Goal: Transaction & Acquisition: Purchase product/service

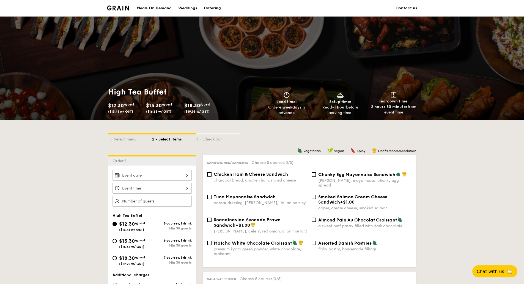
drag, startPoint x: 48, startPoint y: 185, endPoint x: 97, endPoint y: 169, distance: 51.4
click at [111, 9] on img at bounding box center [118, 8] width 22 height 5
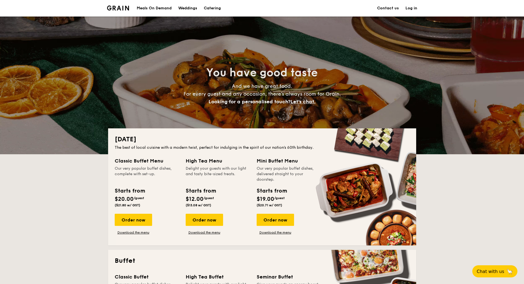
scroll to position [83, 0]
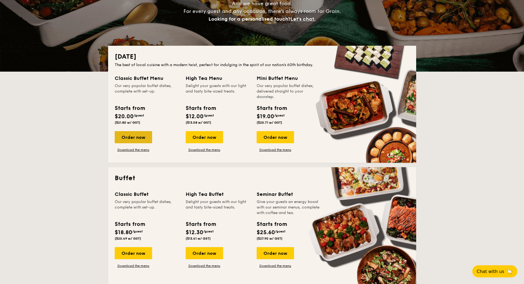
click at [132, 136] on div "Order now" at bounding box center [133, 137] width 37 height 12
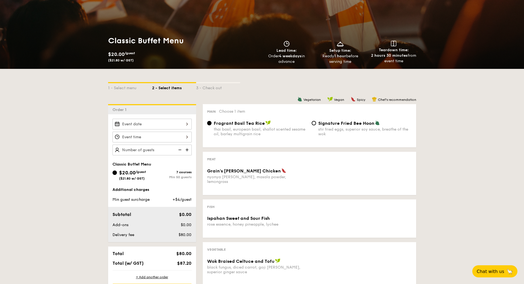
scroll to position [55, 0]
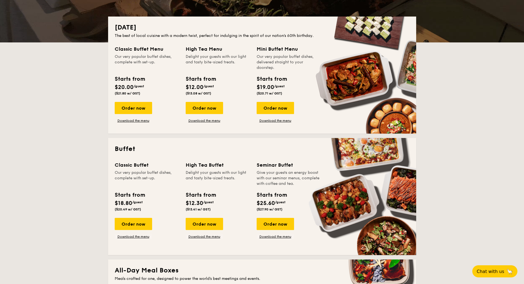
scroll to position [110, 0]
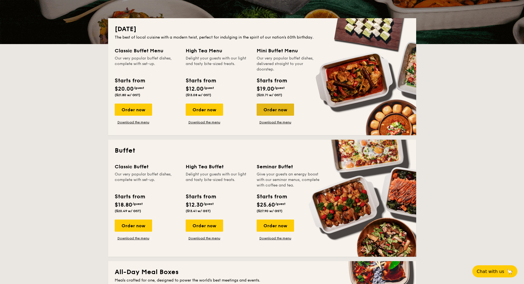
click at [266, 110] on div "Order now" at bounding box center [275, 109] width 37 height 12
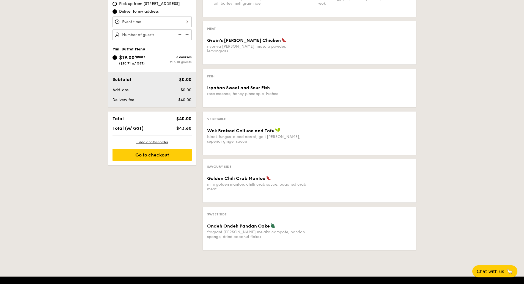
scroll to position [193, 0]
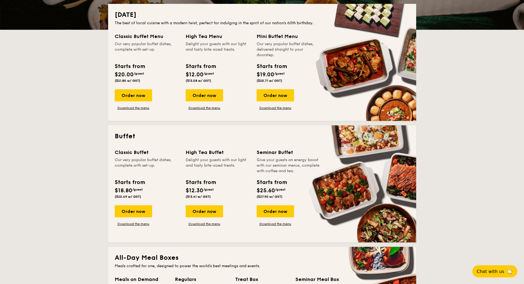
scroll to position [165, 0]
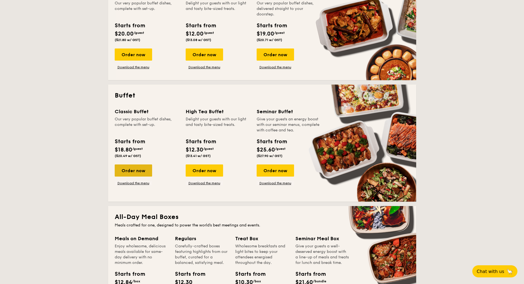
click at [133, 175] on div "Order now" at bounding box center [133, 170] width 37 height 12
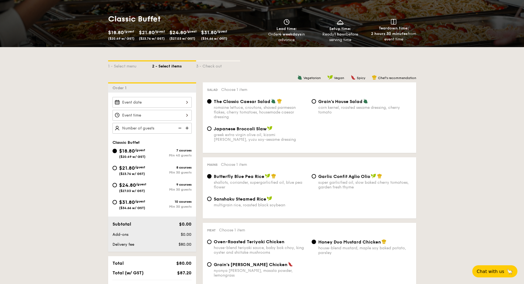
scroll to position [83, 0]
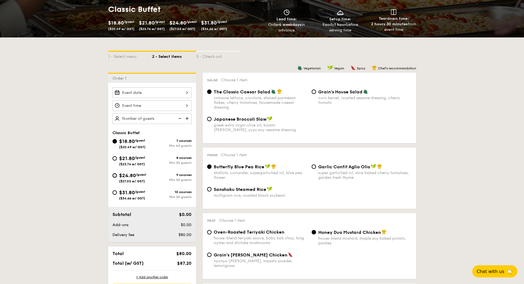
click at [113, 177] on input "$24.80 /guest ($27.03 w/ GST) 9 courses Min 30 guests" at bounding box center [115, 175] width 4 height 4
radio input "true"
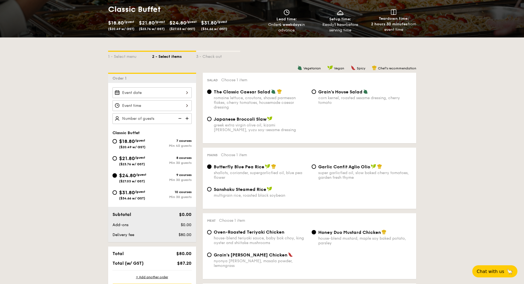
radio input "true"
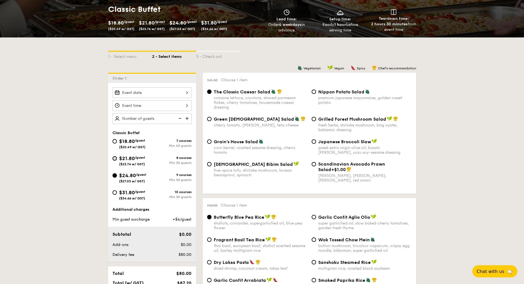
click at [115, 158] on input "$21.80 /guest ($23.76 w/ GST) 8 courses Min 30 guests" at bounding box center [115, 158] width 4 height 4
radio input "true"
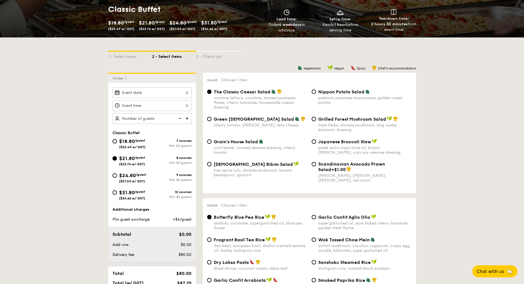
radio input "true"
click at [186, 118] on img at bounding box center [188, 118] width 8 height 10
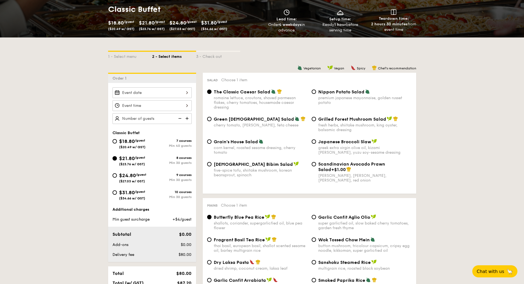
type input "20 guests"
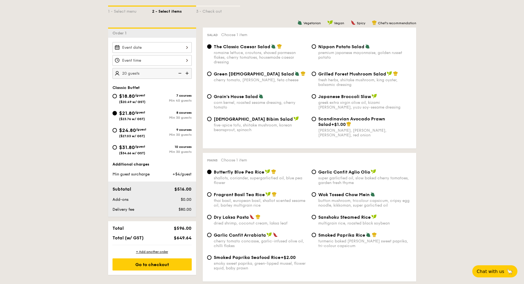
scroll to position [138, 0]
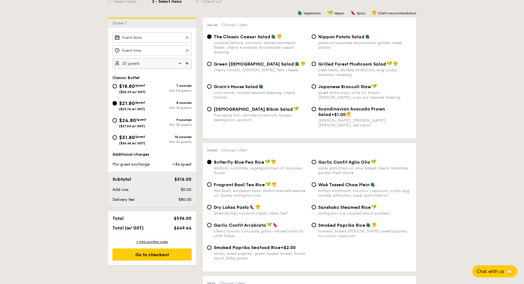
click at [136, 39] on div at bounding box center [152, 37] width 79 height 11
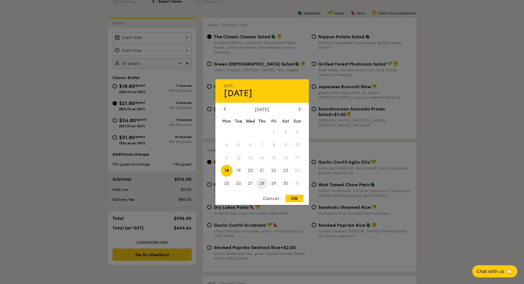
click at [264, 183] on span "28" at bounding box center [262, 184] width 12 height 12
click at [291, 199] on div "OK" at bounding box center [295, 198] width 18 height 7
type input "[DATE]"
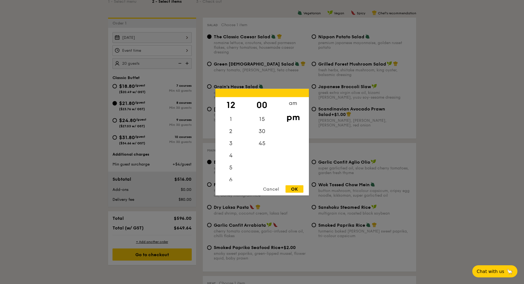
click at [126, 53] on div "12 1 2 3 4 5 6 7 8 9 10 11 00 15 30 45 am pm Cancel OK" at bounding box center [152, 50] width 79 height 11
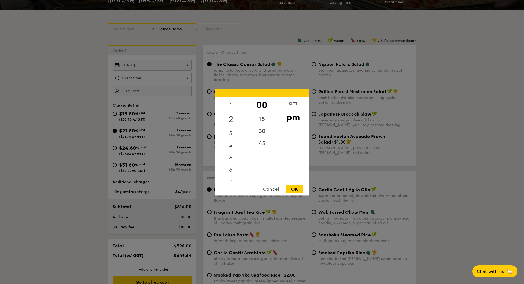
scroll to position [0, 0]
click at [231, 107] on div "12" at bounding box center [231, 105] width 31 height 16
click at [260, 118] on div "15" at bounding box center [262, 121] width 31 height 16
click at [296, 189] on div "OK" at bounding box center [295, 188] width 18 height 7
type input "12:15PM"
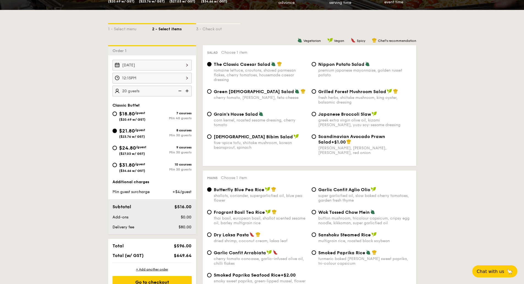
click at [315, 65] on input "Nippon Potato Salad premium japanese mayonnaise, golden russet potato" at bounding box center [314, 64] width 4 height 4
radio input "true"
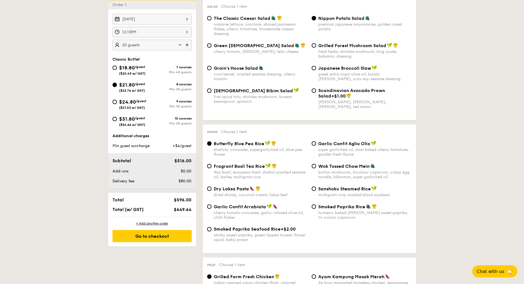
scroll to position [165, 0]
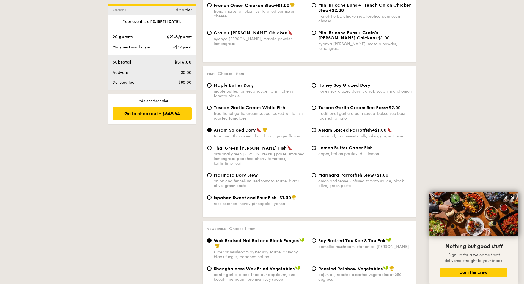
scroll to position [495, 0]
click at [210, 105] on input "Tuscan Garlic Cream White Fish traditional garlic cream sauce, baked white fish…" at bounding box center [209, 107] width 4 height 4
radio input "true"
click at [45, 147] on div "1 - Select menu 2 - Select items 3 - Check out Order 1 [DATE] 12:15PM 20 guests…" at bounding box center [262, 243] width 524 height 1236
drag, startPoint x: 8, startPoint y: 110, endPoint x: 10, endPoint y: 111, distance: 2.8
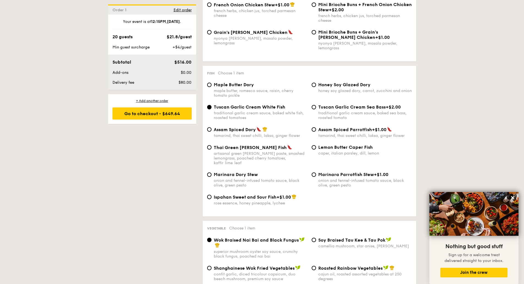
click at [8, 110] on div "1 - Select menu 2 - Select items 3 - Check out Order 1 [DATE] 12:15PM 20 guests…" at bounding box center [262, 243] width 524 height 1236
click at [315, 83] on input "Honey Soy Glazed Dory honey soy glazed dory, carrot, zucchini and onion" at bounding box center [314, 85] width 4 height 4
radio input "true"
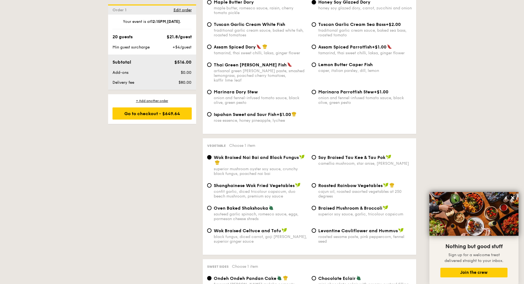
scroll to position [605, 0]
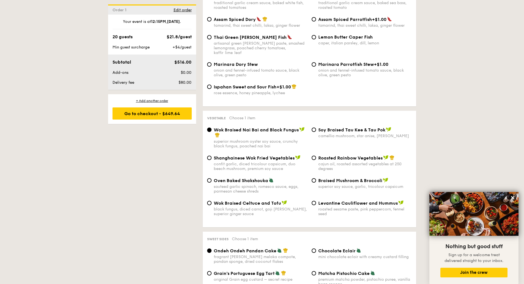
click at [325, 155] on span "Roasted Rainbow Vegetables" at bounding box center [350, 157] width 64 height 5
click at [316, 156] on input "Roasted Rainbow Vegetables cajun oil, roasted assorted vegetables at 250 degrees" at bounding box center [314, 158] width 4 height 4
radio input "true"
click at [139, 169] on div "1 - Select menu 2 - Select items 3 - Check out Order 1 [DATE] 12:15PM 20 guests…" at bounding box center [262, 133] width 317 height 1236
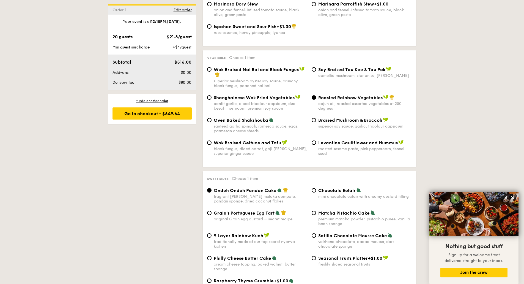
scroll to position [716, 0]
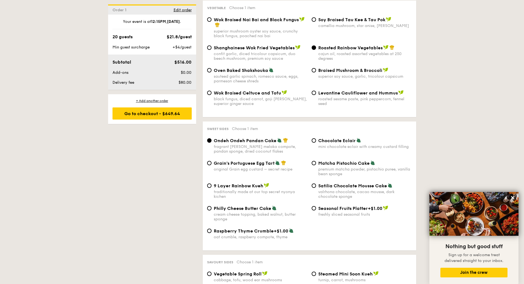
click at [46, 174] on div "1 - Select menu 2 - Select items 3 - Check out Order 1 [DATE] 12:15PM 20 guests…" at bounding box center [262, 22] width 524 height 1236
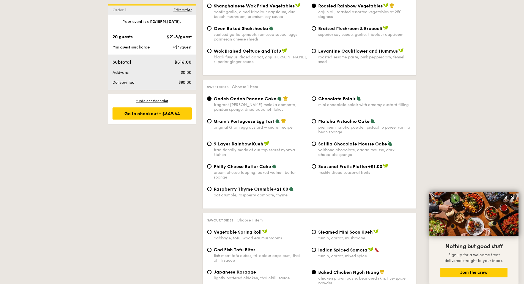
scroll to position [771, 0]
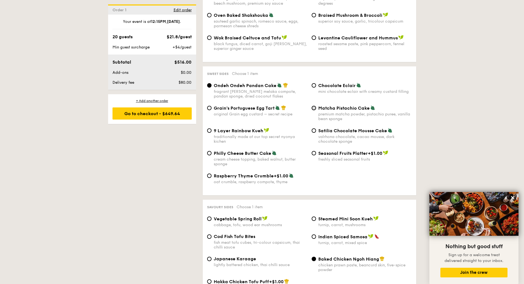
click at [313, 106] on input "Matcha Pistachio Cake premium matcha powder, pistachio puree, vanilla bean spon…" at bounding box center [314, 108] width 4 height 4
radio input "true"
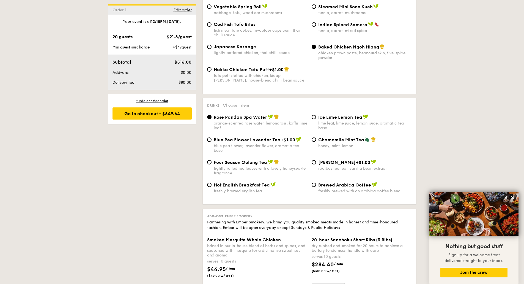
scroll to position [991, 0]
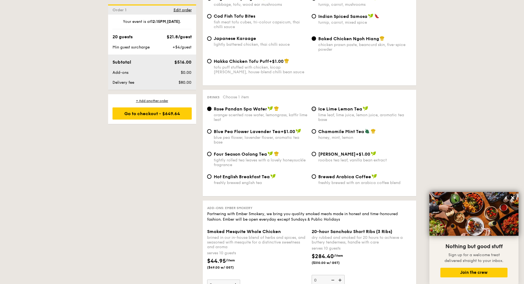
click at [313, 107] on input "Ice Lime Lemon Tea lime leaf, lime juice, lemon juice, aromatic tea base" at bounding box center [314, 109] width 4 height 4
radio input "true"
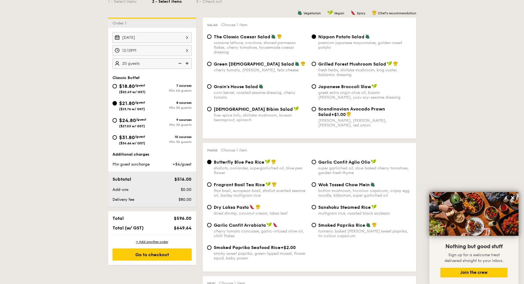
scroll to position [165, 0]
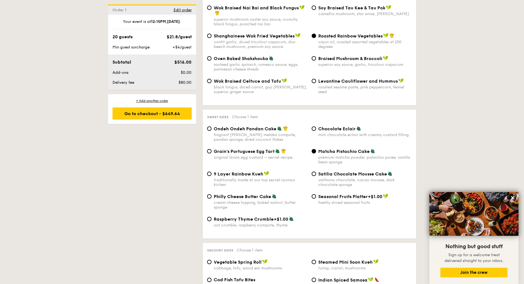
scroll to position [771, 0]
